Goal: Find specific page/section: Find specific page/section

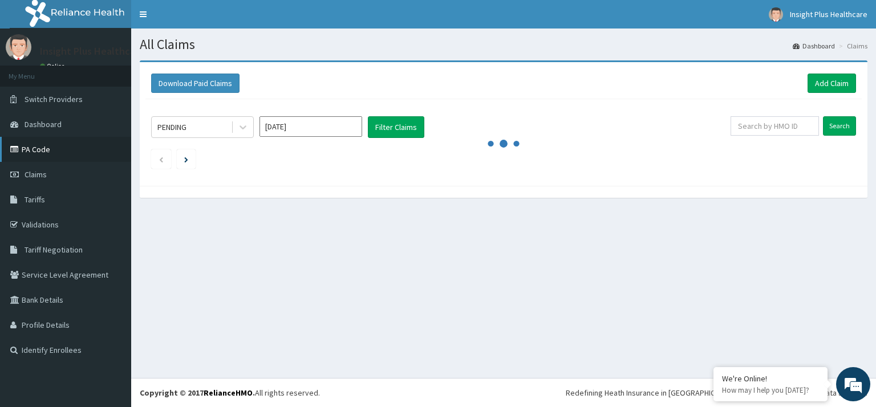
click at [40, 153] on link "PA Code" at bounding box center [65, 149] width 131 height 25
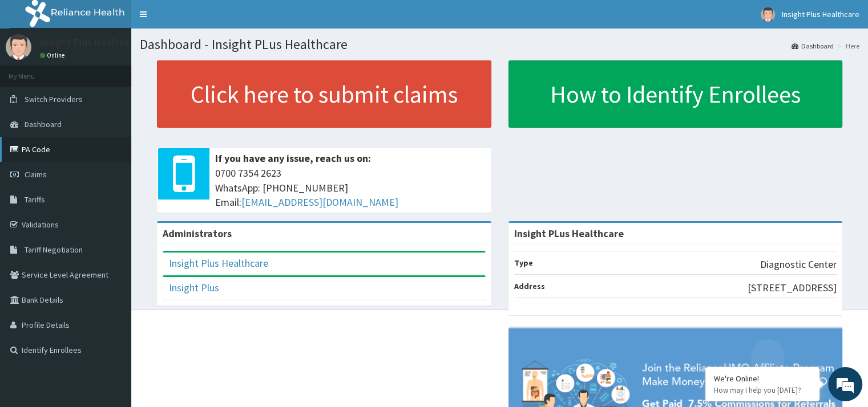
click at [23, 153] on link "PA Code" at bounding box center [65, 149] width 131 height 25
